Goal: Browse casually

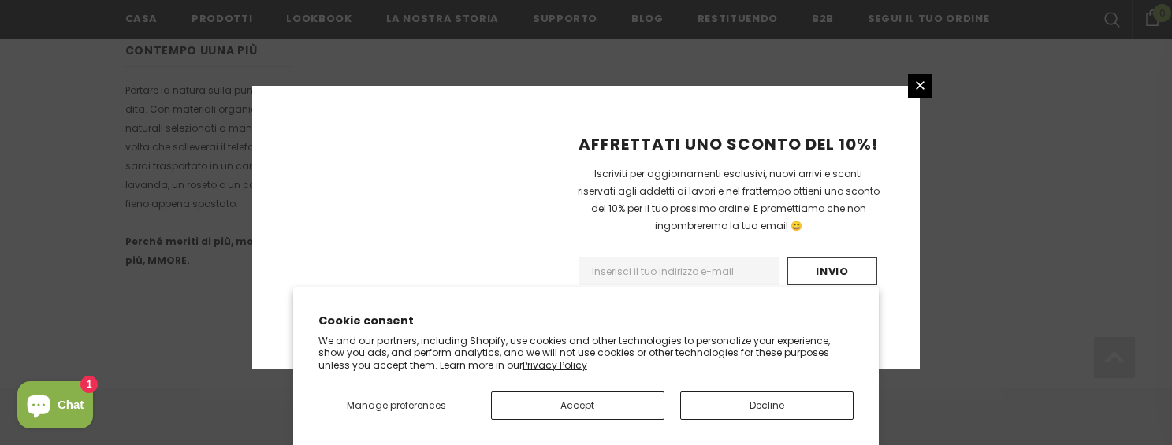
scroll to position [1171, 0]
